Goal: Task Accomplishment & Management: Manage account settings

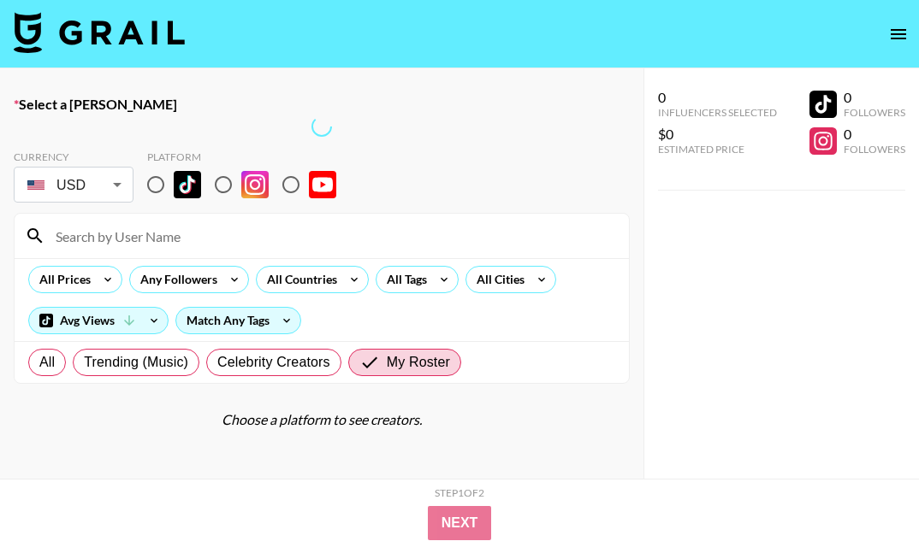
click at [103, 32] on img at bounding box center [99, 32] width 171 height 41
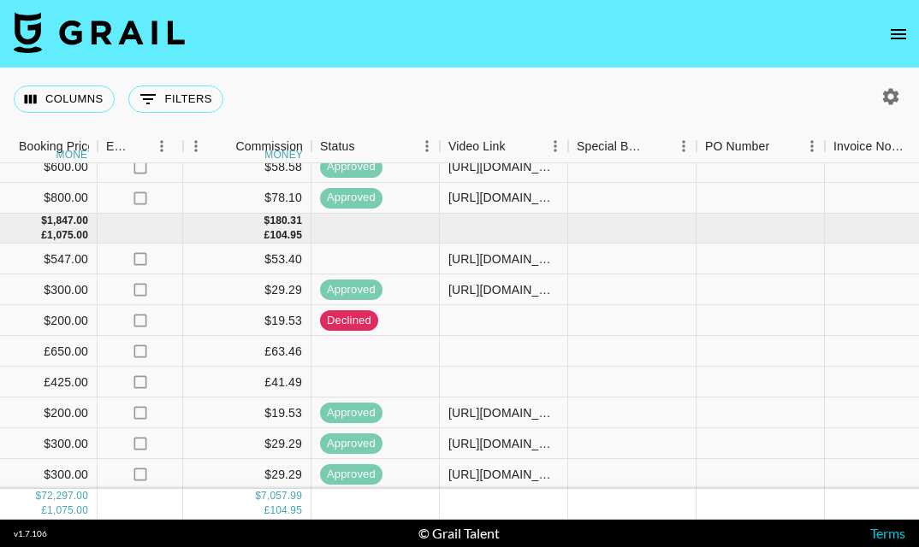
scroll to position [3134, 1101]
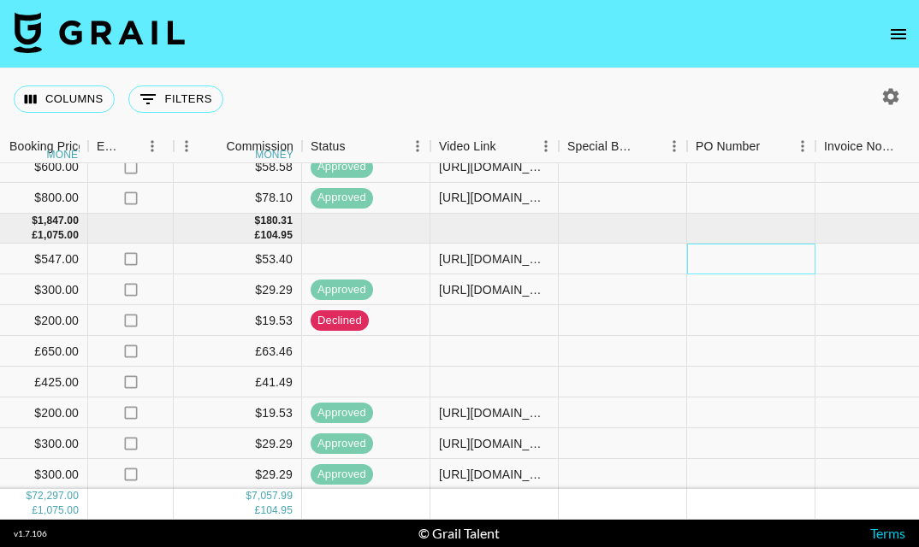
click at [720, 264] on div at bounding box center [751, 259] width 128 height 31
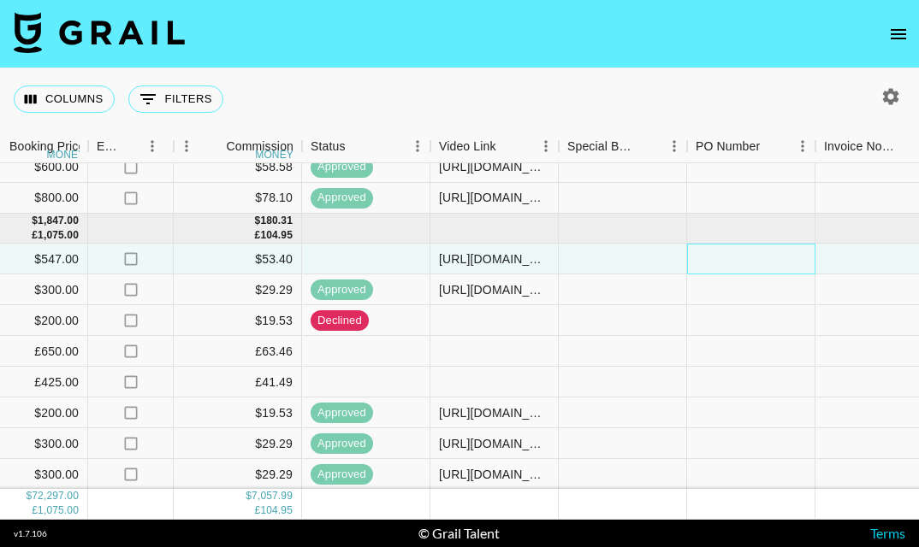
click at [720, 264] on div at bounding box center [751, 259] width 128 height 31
type input "yRbUeTE"
click at [880, 272] on div at bounding box center [879, 259] width 128 height 31
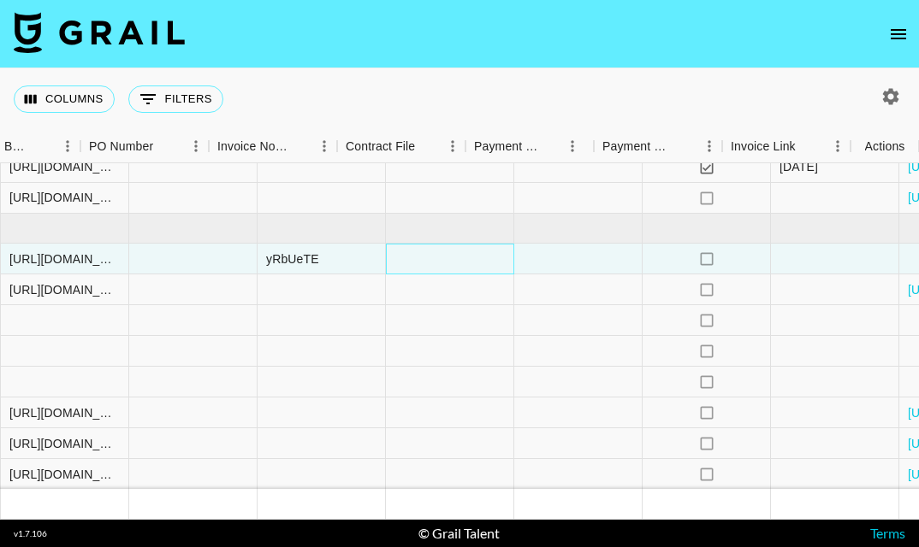
scroll to position [3134, 1707]
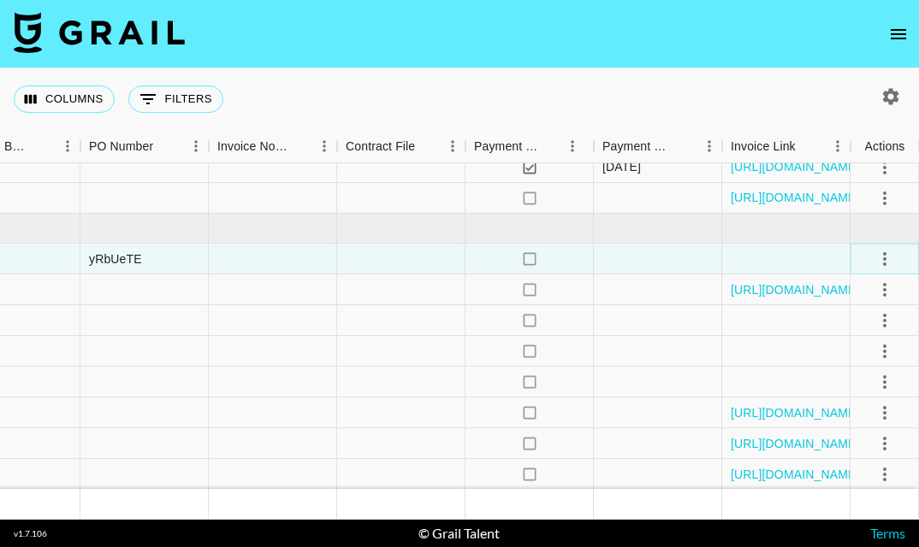
click at [880, 258] on icon "select merge strategy" at bounding box center [884, 259] width 21 height 21
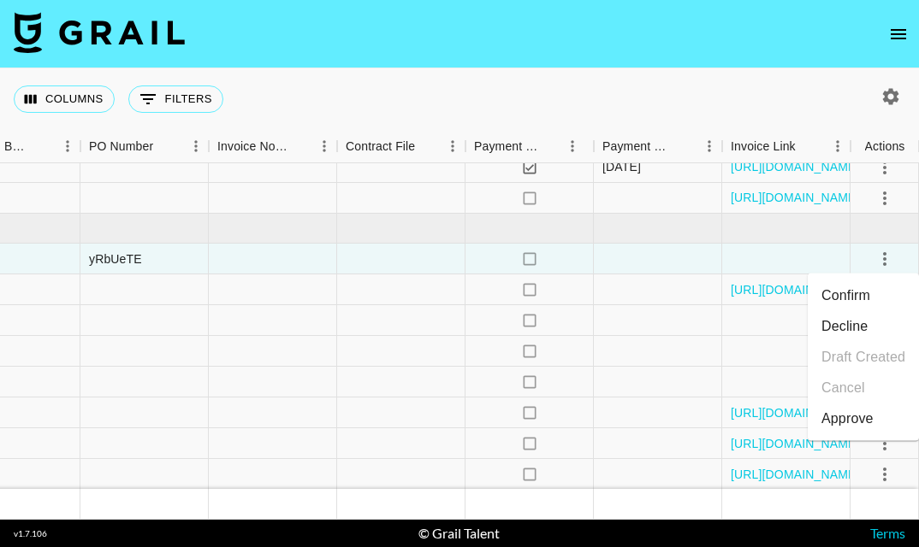
click at [846, 422] on div "Approve" at bounding box center [847, 419] width 52 height 21
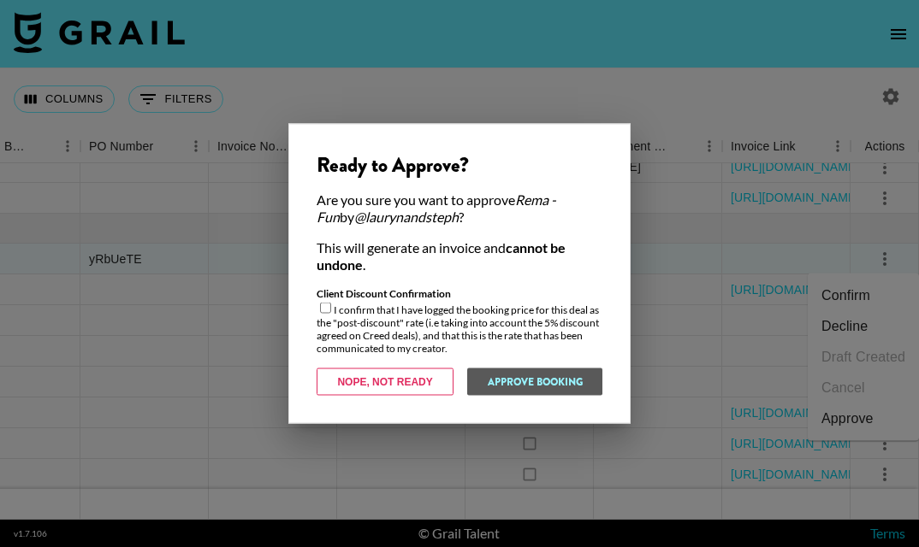
click at [322, 305] on input "checkbox" at bounding box center [325, 308] width 11 height 11
checkbox input "true"
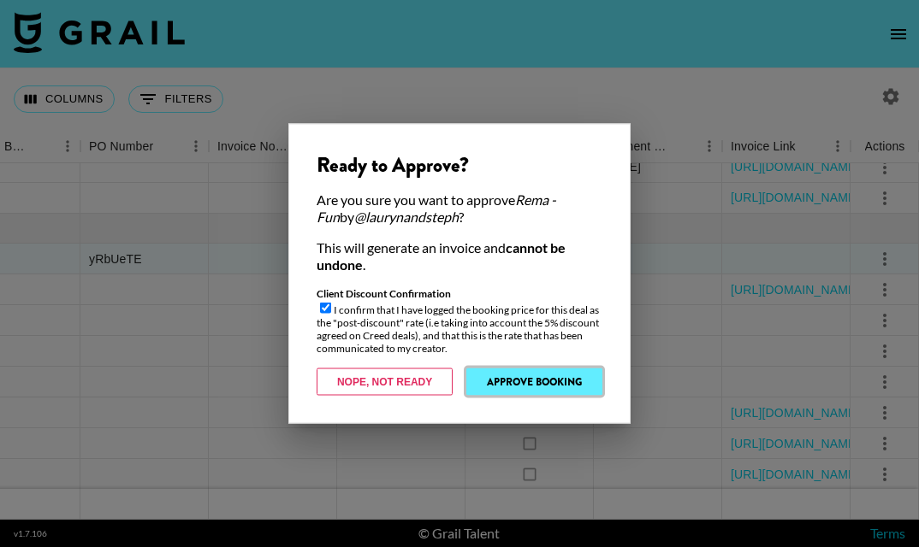
click at [558, 378] on button "Approve Booking" at bounding box center [534, 382] width 136 height 27
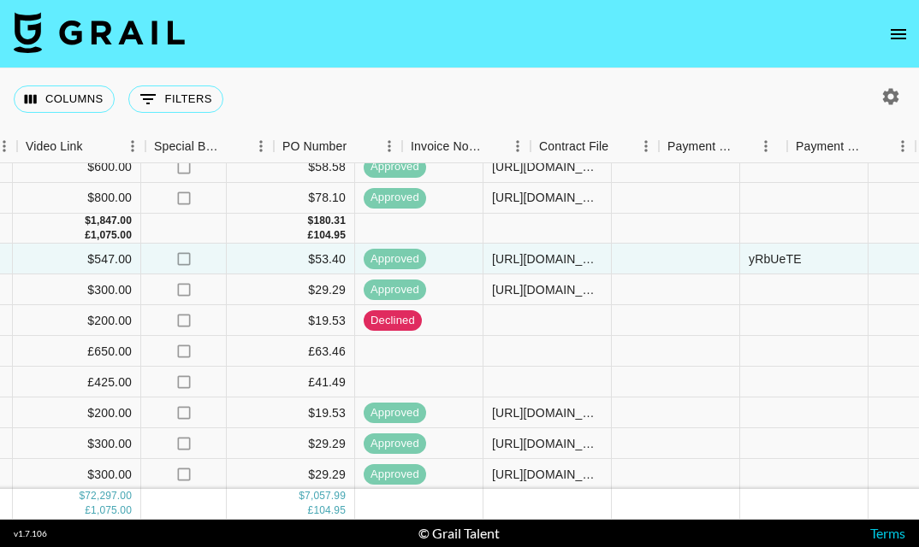
scroll to position [3134, 0]
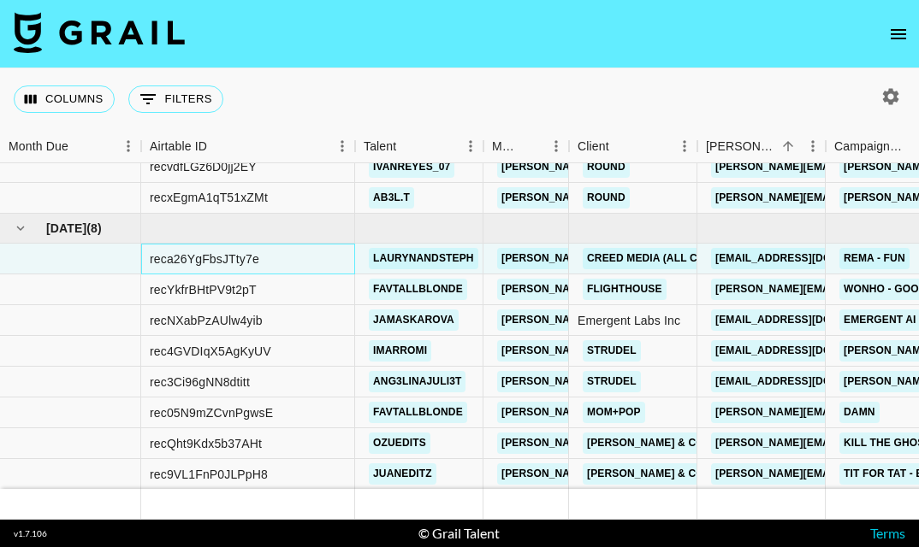
click at [222, 257] on div "reca26YgFbsJTty7e" at bounding box center [204, 259] width 109 height 17
click at [222, 258] on div "reca26YgFbsJTty7e" at bounding box center [204, 259] width 109 height 17
copy div "reca26YgFbsJTty7e"
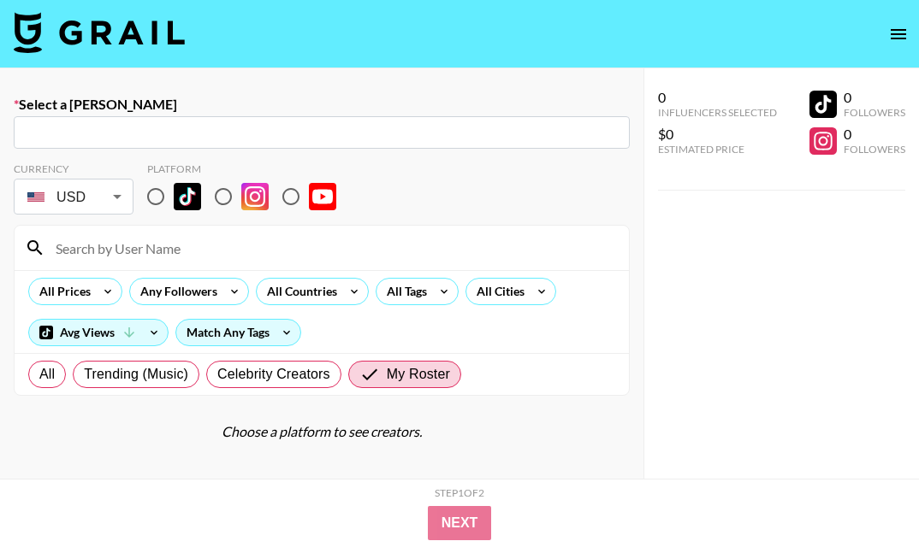
click at [918, 15] on nav at bounding box center [459, 34] width 919 height 68
click at [892, 22] on button "open drawer" at bounding box center [898, 34] width 34 height 34
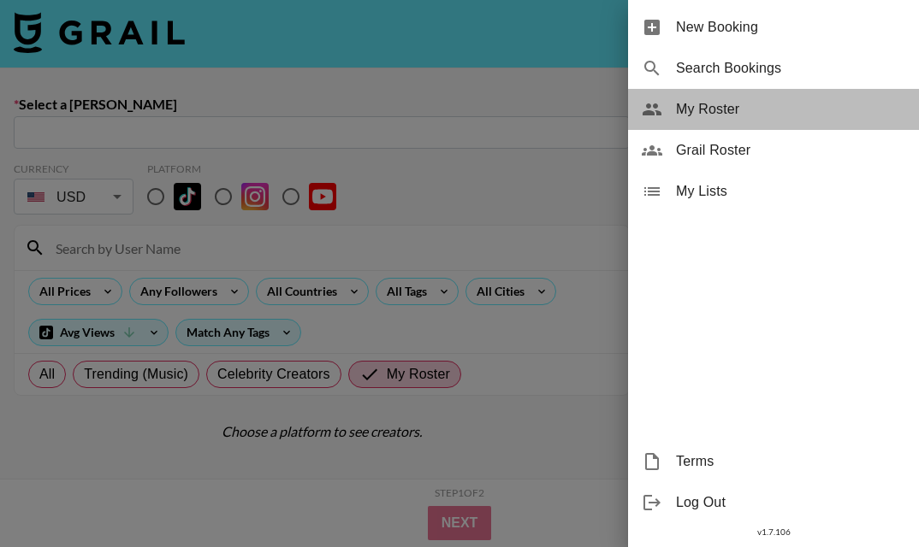
click at [753, 111] on span "My Roster" at bounding box center [790, 109] width 229 height 21
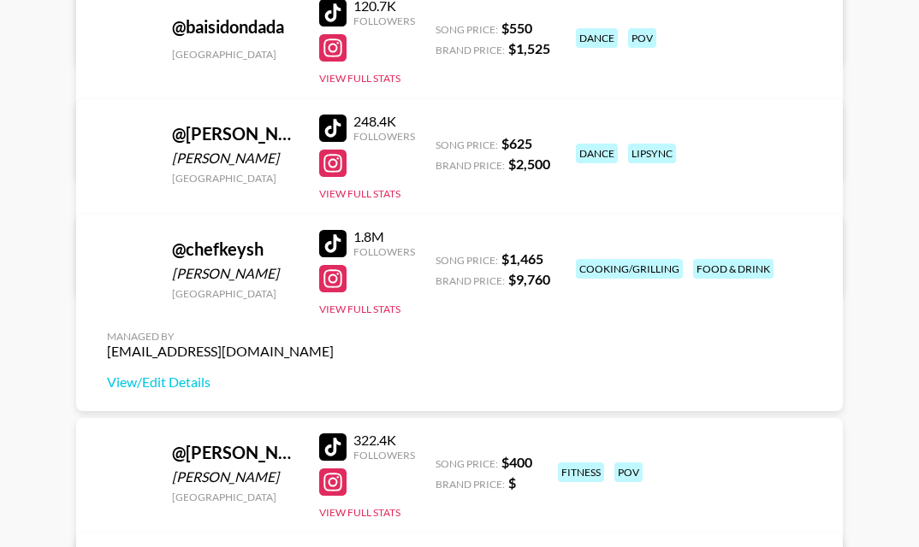
scroll to position [1973, 0]
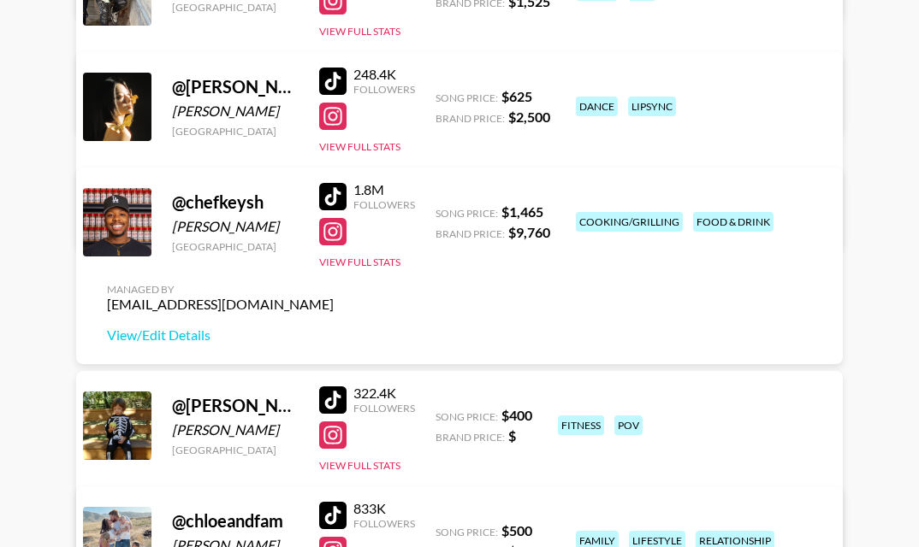
click at [336, 198] on div at bounding box center [332, 196] width 27 height 27
click at [320, 239] on div at bounding box center [332, 231] width 27 height 27
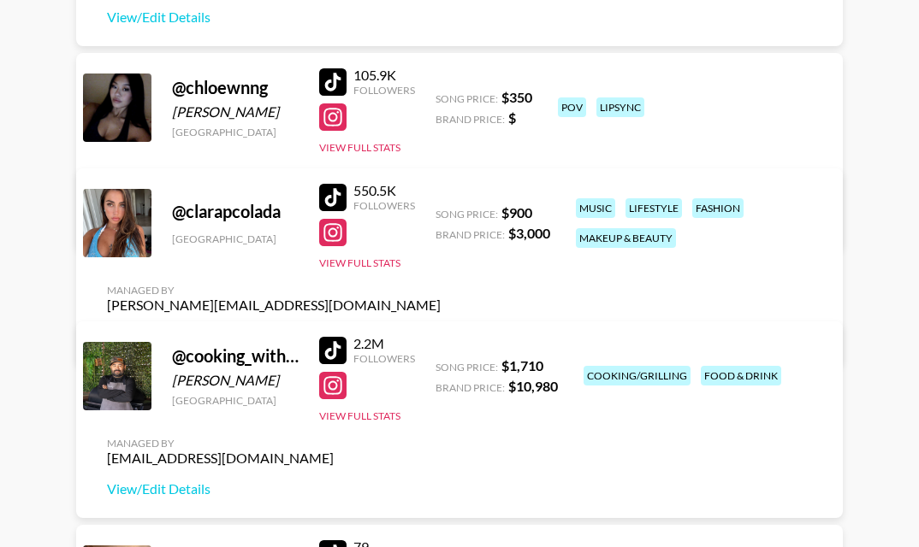
scroll to position [2642, 0]
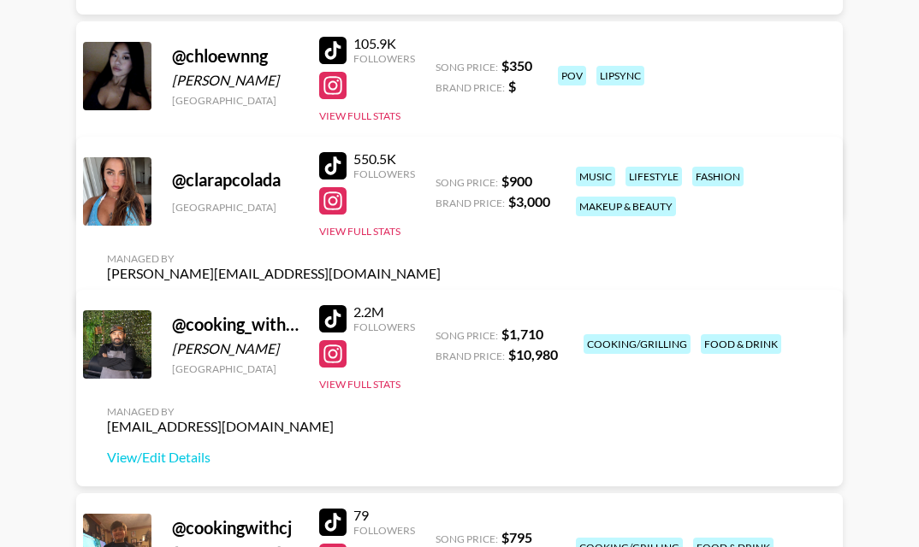
click at [346, 312] on div at bounding box center [332, 318] width 27 height 27
click at [333, 358] on div at bounding box center [332, 353] width 27 height 27
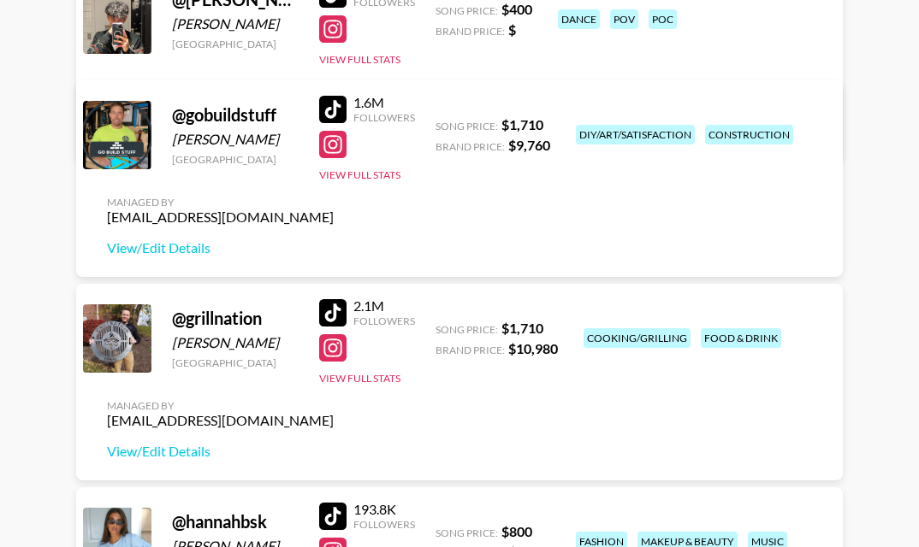
scroll to position [4469, 0]
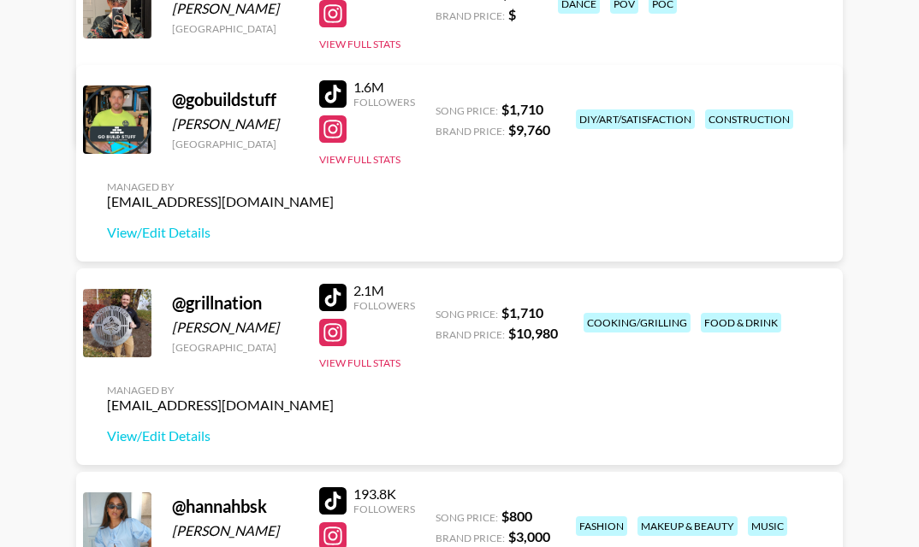
click at [334, 289] on div at bounding box center [332, 297] width 27 height 27
click at [321, 329] on div at bounding box center [332, 332] width 27 height 27
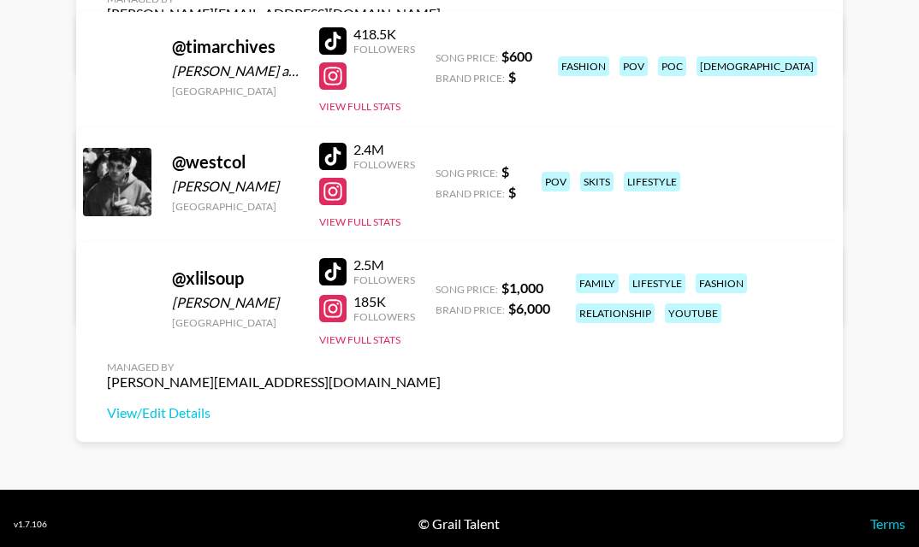
scroll to position [13659, 0]
